Goal: Task Accomplishment & Management: Manage account settings

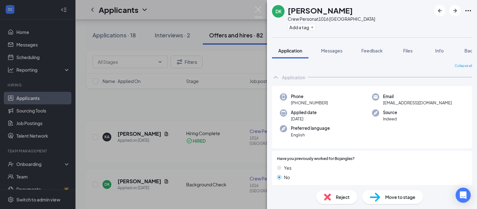
scroll to position [35, 0]
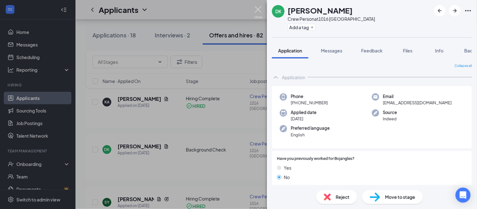
click at [259, 9] on img at bounding box center [259, 12] width 8 height 12
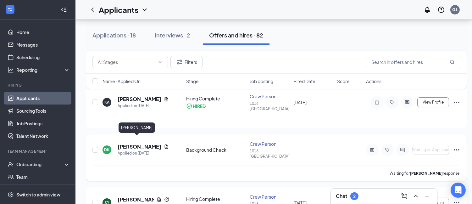
click at [130, 143] on h5 "[PERSON_NAME]" at bounding box center [140, 146] width 44 height 7
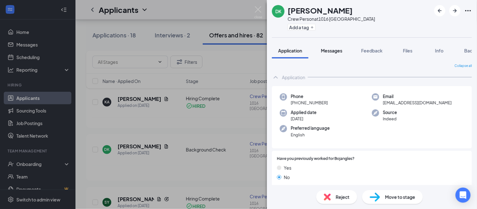
click at [338, 50] on span "Messages" at bounding box center [331, 51] width 21 height 6
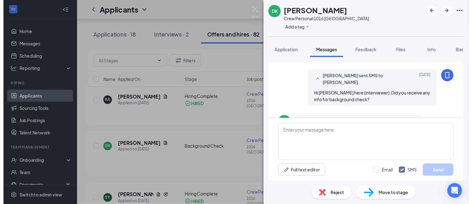
scroll to position [139, 0]
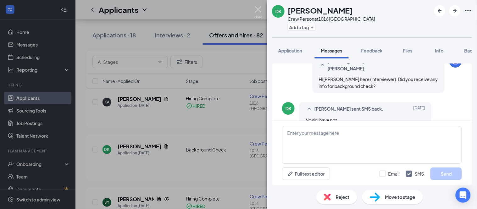
click at [257, 9] on img at bounding box center [259, 12] width 8 height 12
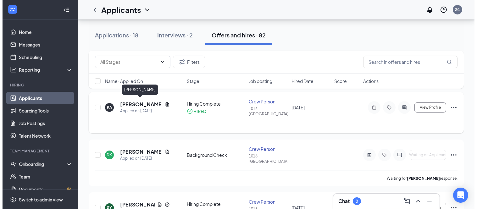
scroll to position [70, 0]
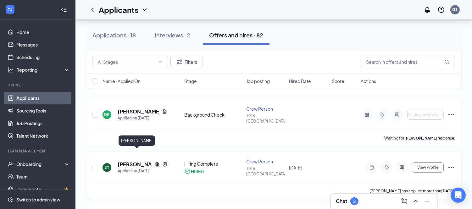
click at [131, 161] on h5 "[PERSON_NAME]" at bounding box center [135, 164] width 35 height 7
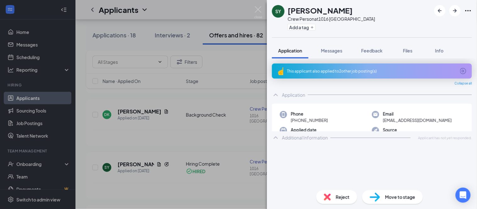
click at [461, 71] on icon "ArrowCircle" at bounding box center [464, 71] width 8 height 8
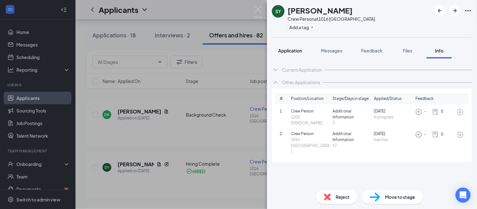
click at [287, 52] on span "Application" at bounding box center [290, 51] width 24 height 6
